Goal: Task Accomplishment & Management: Manage account settings

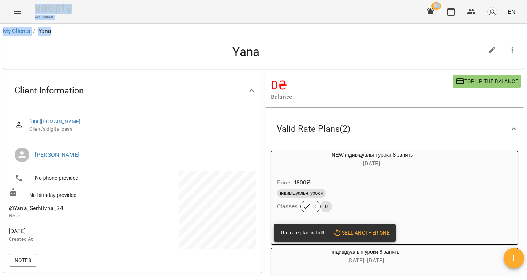
click at [118, 0] on html "**********" at bounding box center [263, 152] width 527 height 304
click at [12, 31] on link "My Clients" at bounding box center [16, 30] width 27 height 7
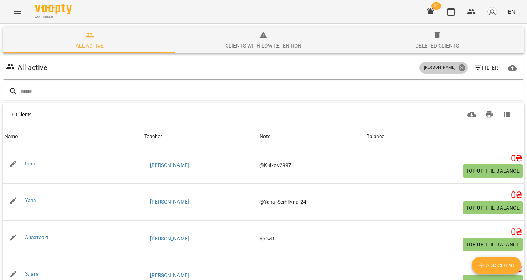
click at [458, 65] on icon at bounding box center [462, 68] width 8 height 8
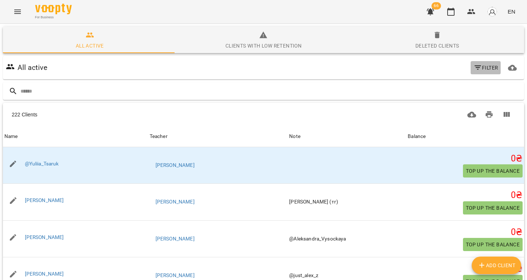
click at [474, 66] on icon "button" at bounding box center [477, 67] width 7 height 4
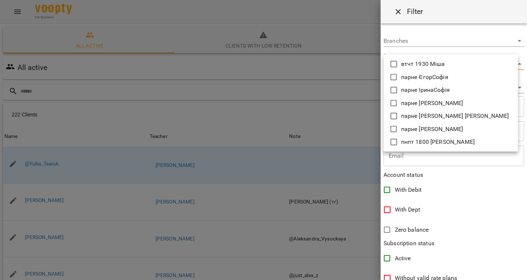
click at [416, 63] on body "For Business 66 EN All active Clients with low retention Deleted clients All ac…" at bounding box center [263, 191] width 527 height 382
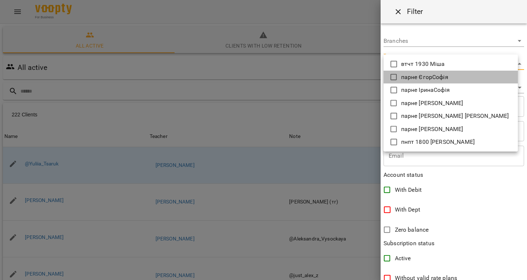
click at [428, 73] on p "парне ЄгорСофія" at bounding box center [424, 77] width 47 height 9
type input "**********"
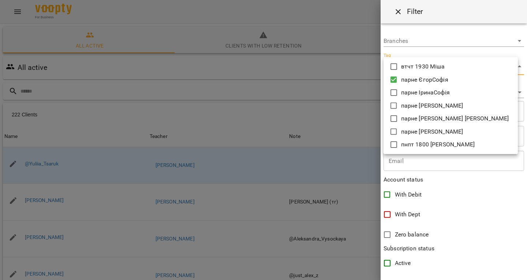
click at [269, 70] on div at bounding box center [263, 140] width 527 height 280
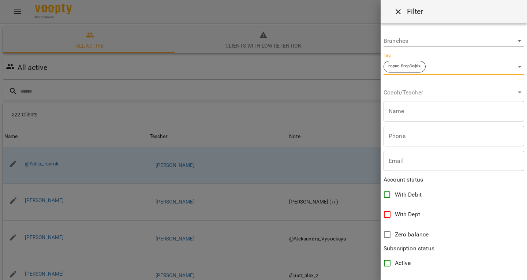
click at [165, 86] on div at bounding box center [263, 140] width 527 height 280
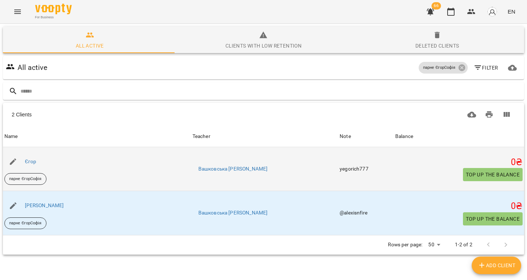
click at [27, 157] on div "Єгор" at bounding box center [30, 162] width 15 height 10
click at [31, 162] on link "Єгор" at bounding box center [31, 161] width 12 height 6
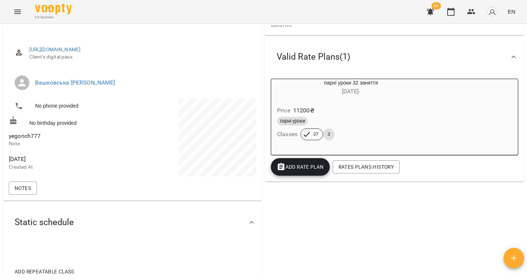
scroll to position [83, 0]
click at [29, 134] on span "yegorich777" at bounding box center [25, 136] width 32 height 7
copy span "yegorich777"
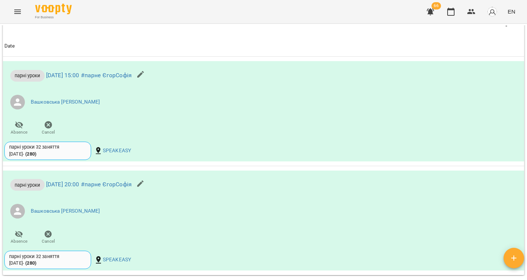
scroll to position [511, 0]
